Goal: Information Seeking & Learning: Find specific fact

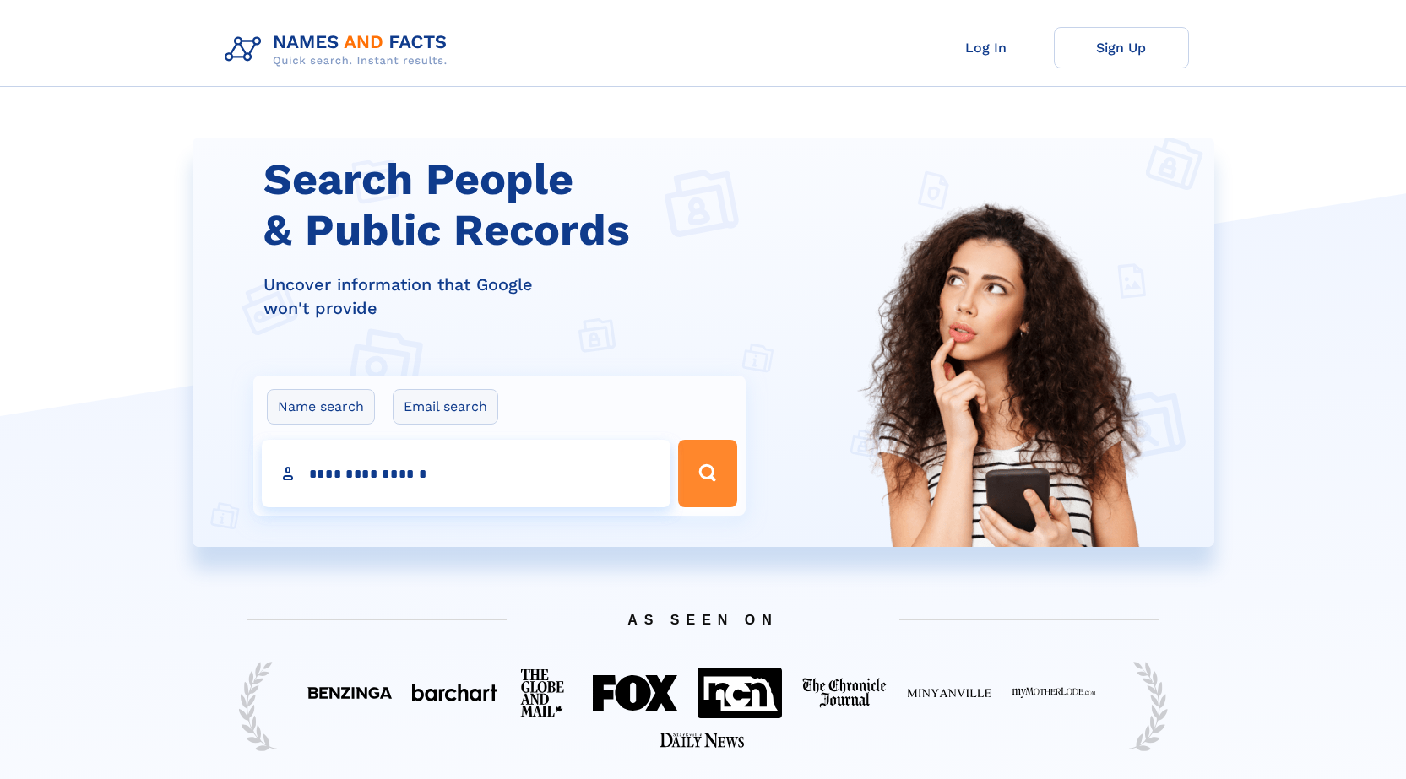
type input "**********"
click at [706, 473] on icon "Search Button" at bounding box center [707, 473] width 27 height 27
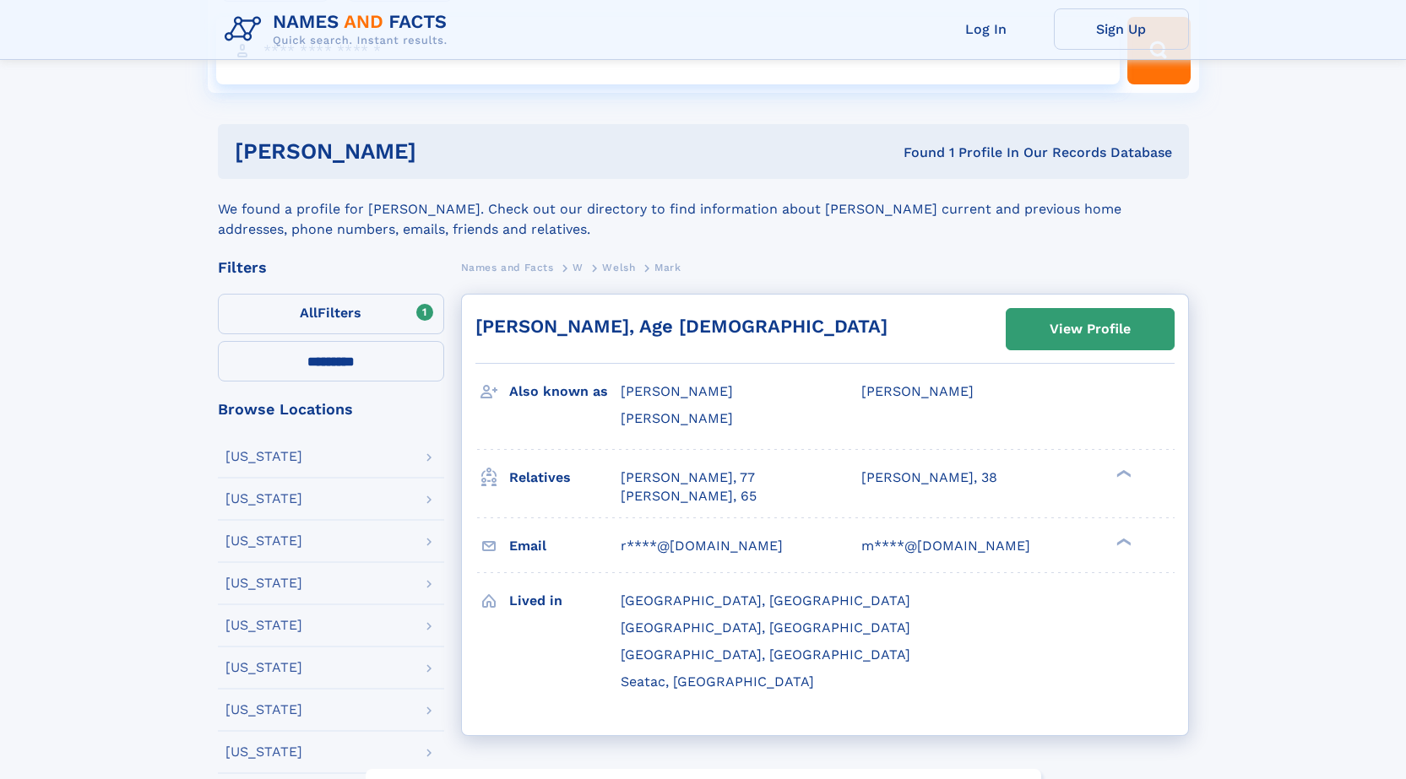
scroll to position [169, 0]
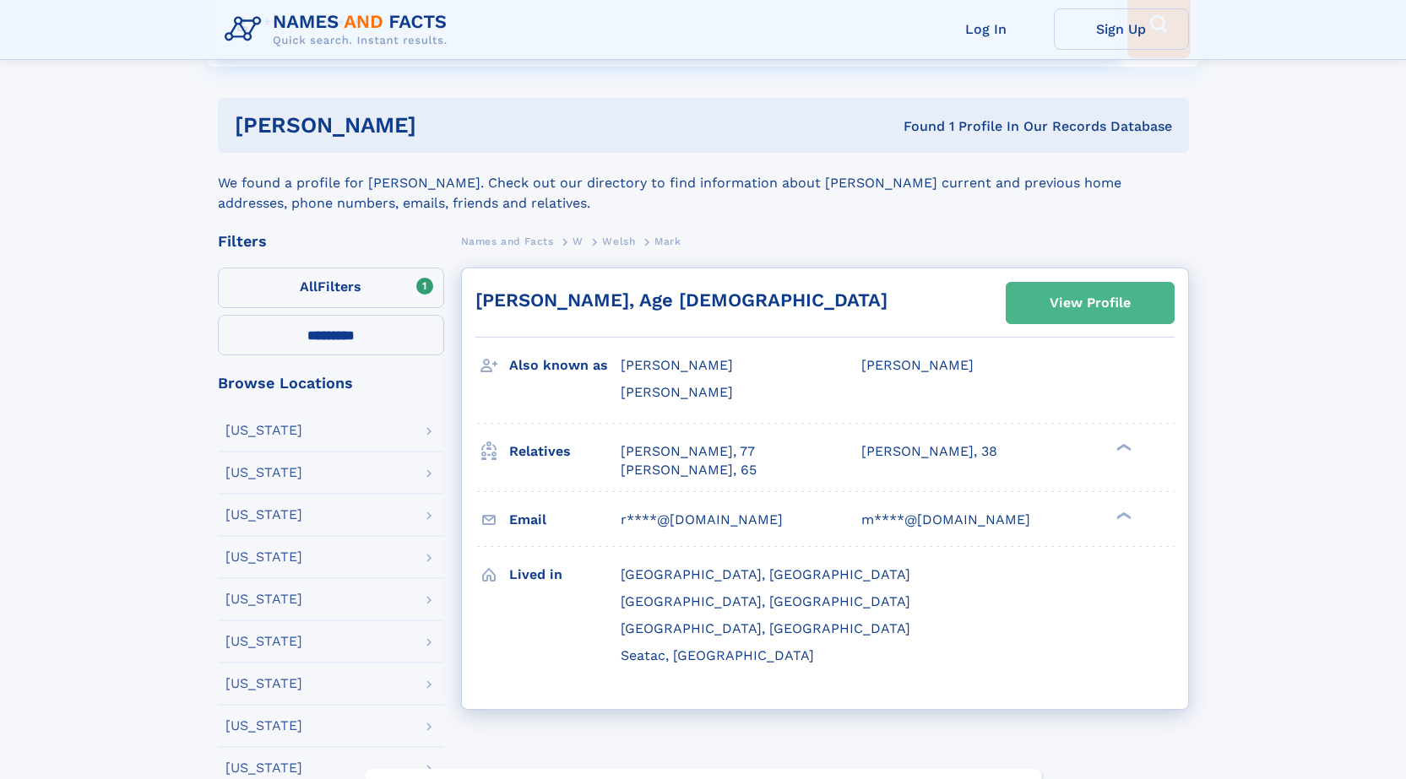
click at [1038, 298] on link "View Profile" at bounding box center [1089, 303] width 167 height 41
